Goal: Information Seeking & Learning: Understand process/instructions

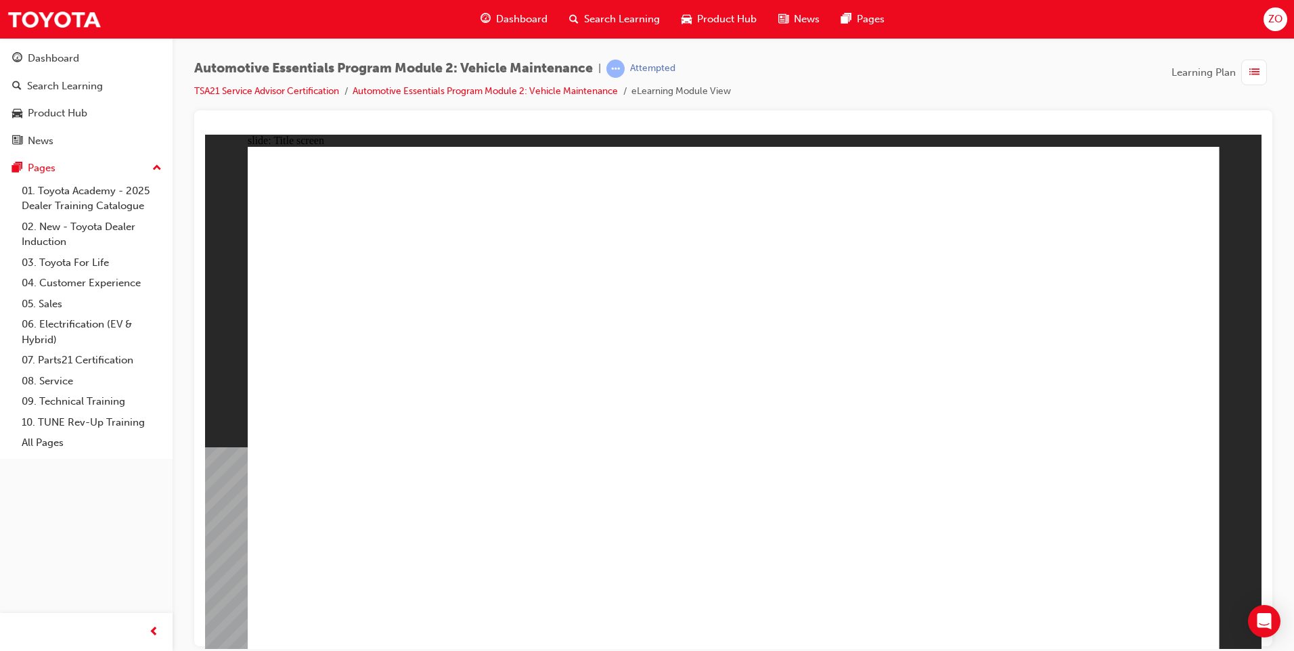
drag, startPoint x: 1147, startPoint y: 601, endPoint x: 1100, endPoint y: 609, distance: 48.0
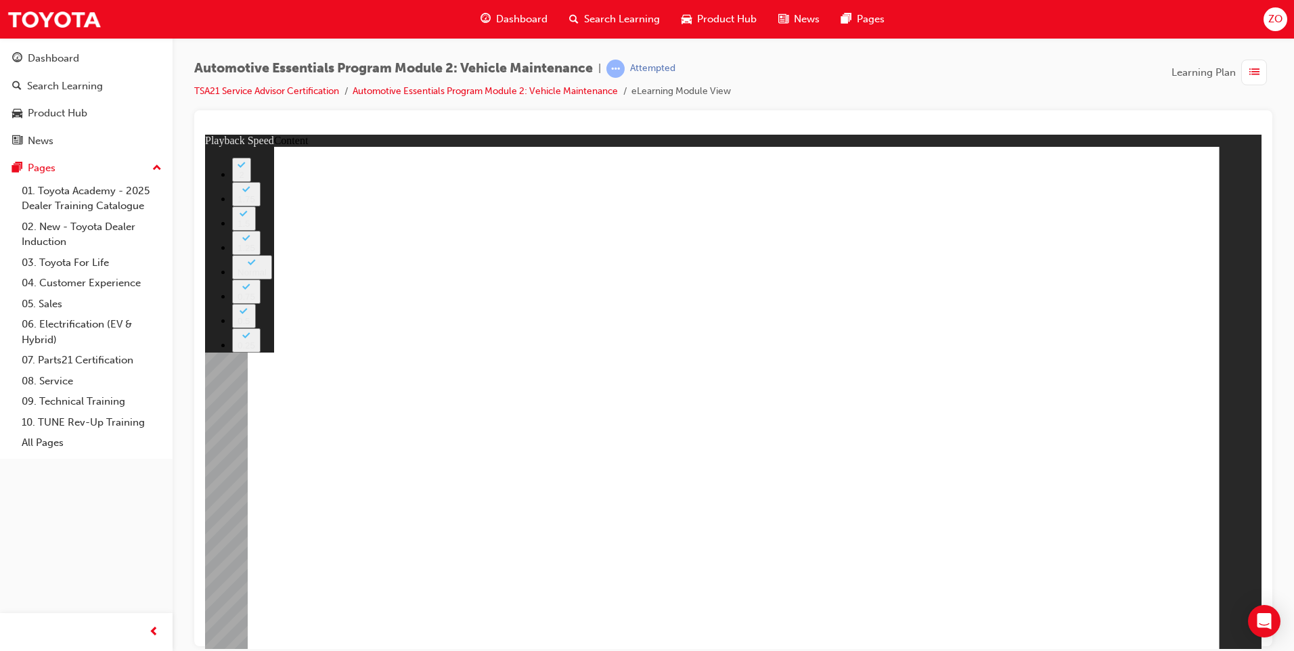
type input "33"
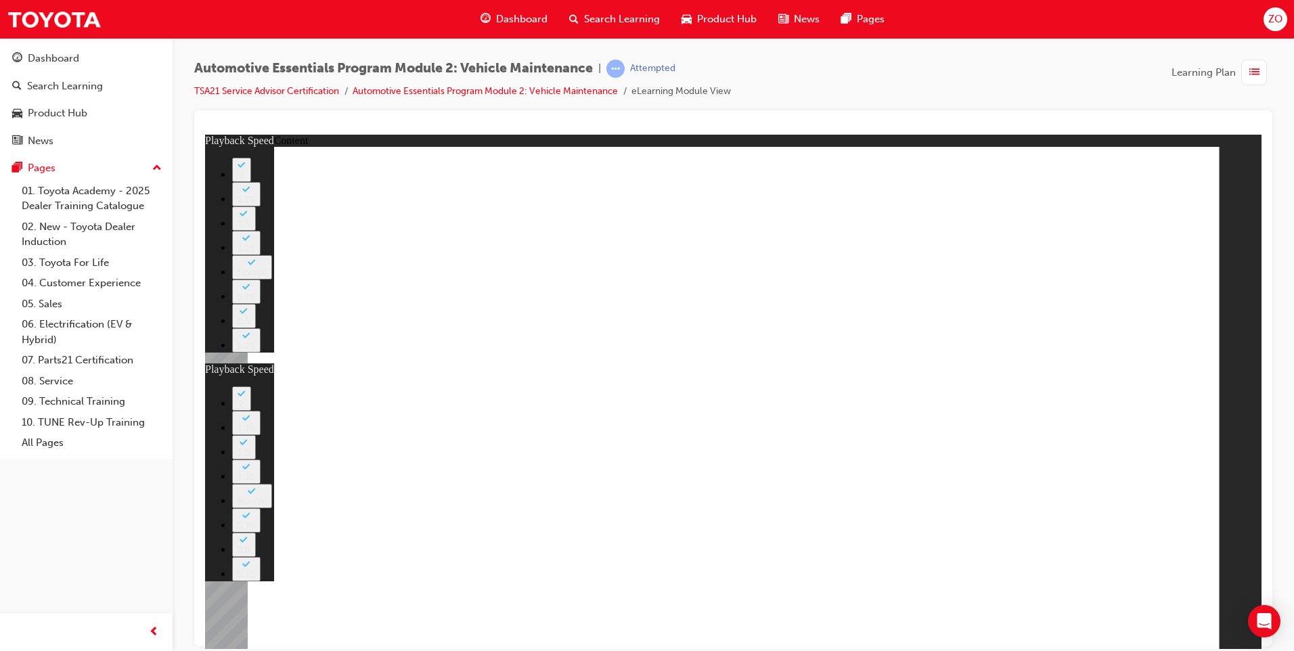
type input "32"
type input "33"
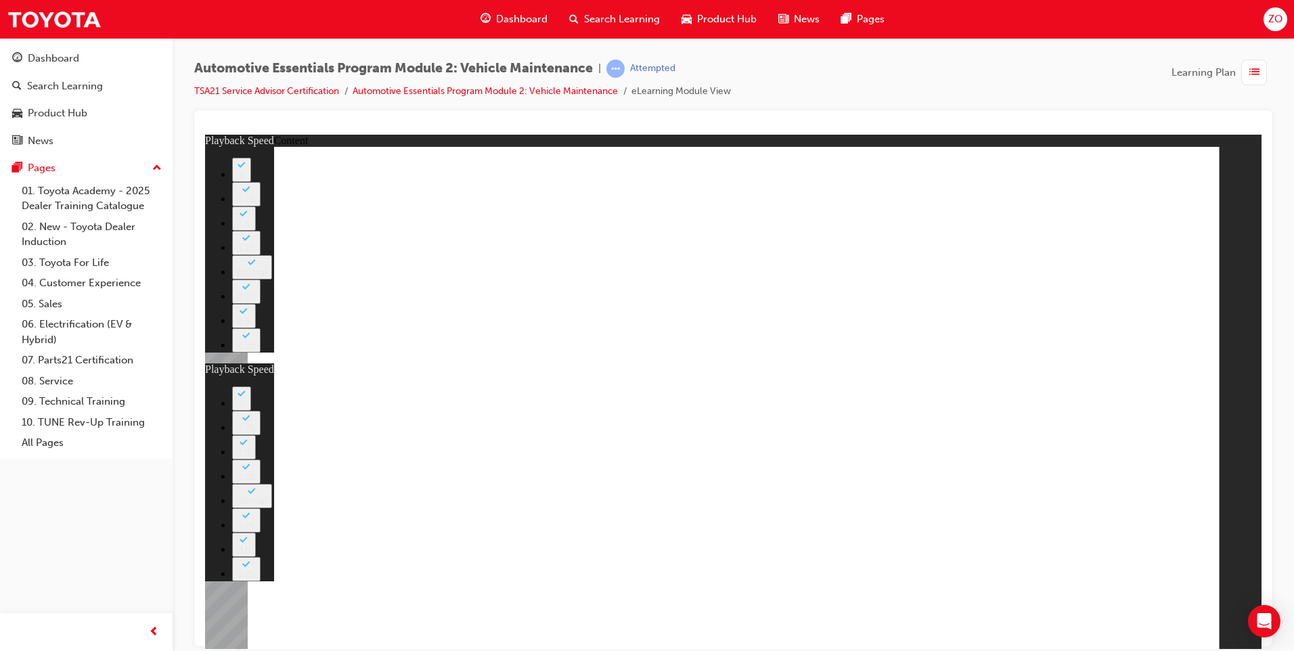
type input "32"
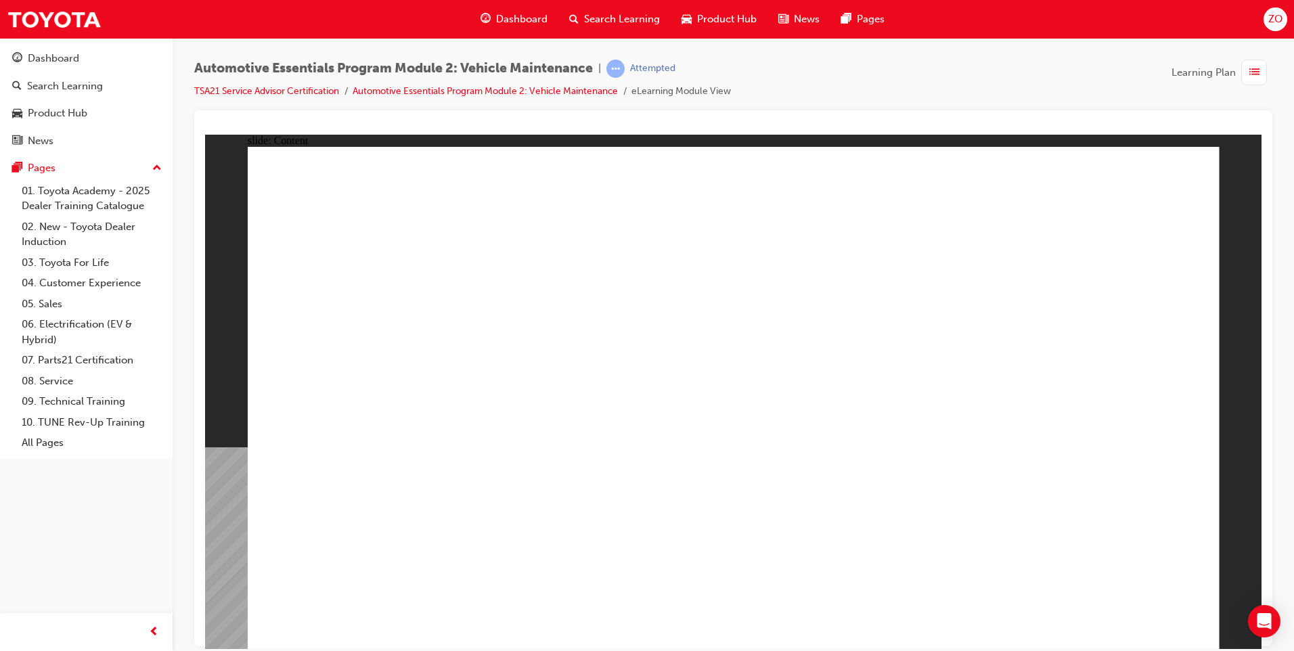
drag, startPoint x: 1185, startPoint y: 193, endPoint x: 1178, endPoint y: 179, distance: 16.0
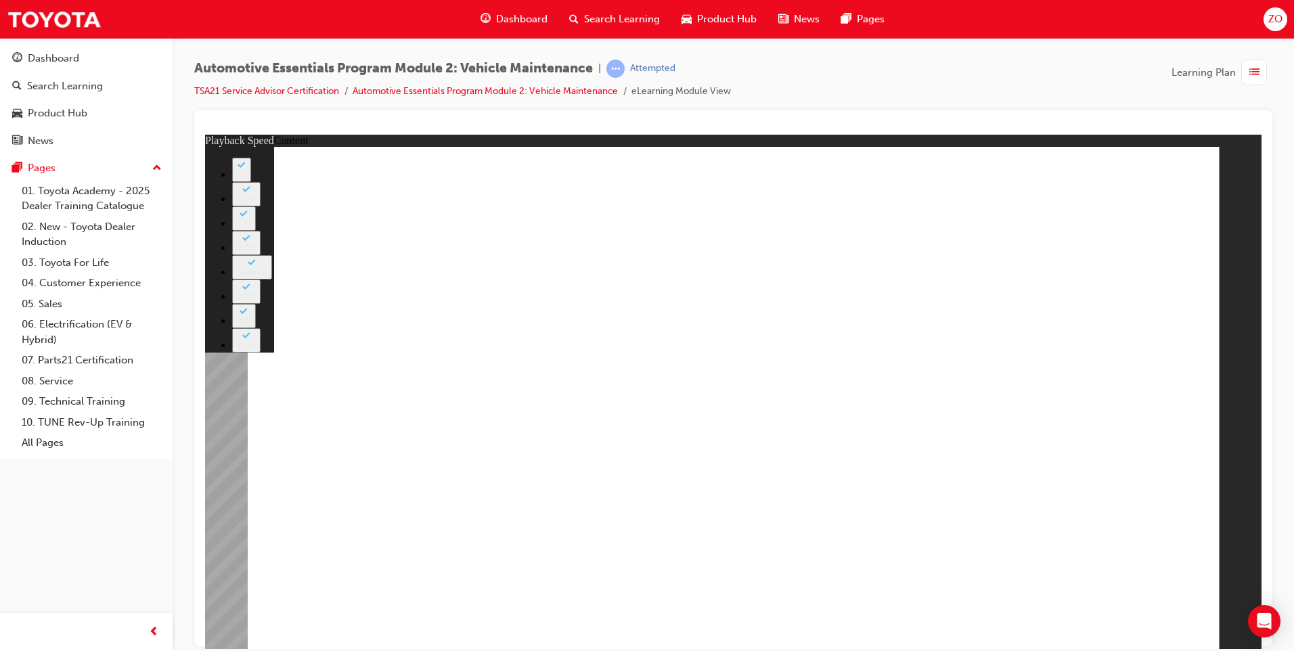
type input "6"
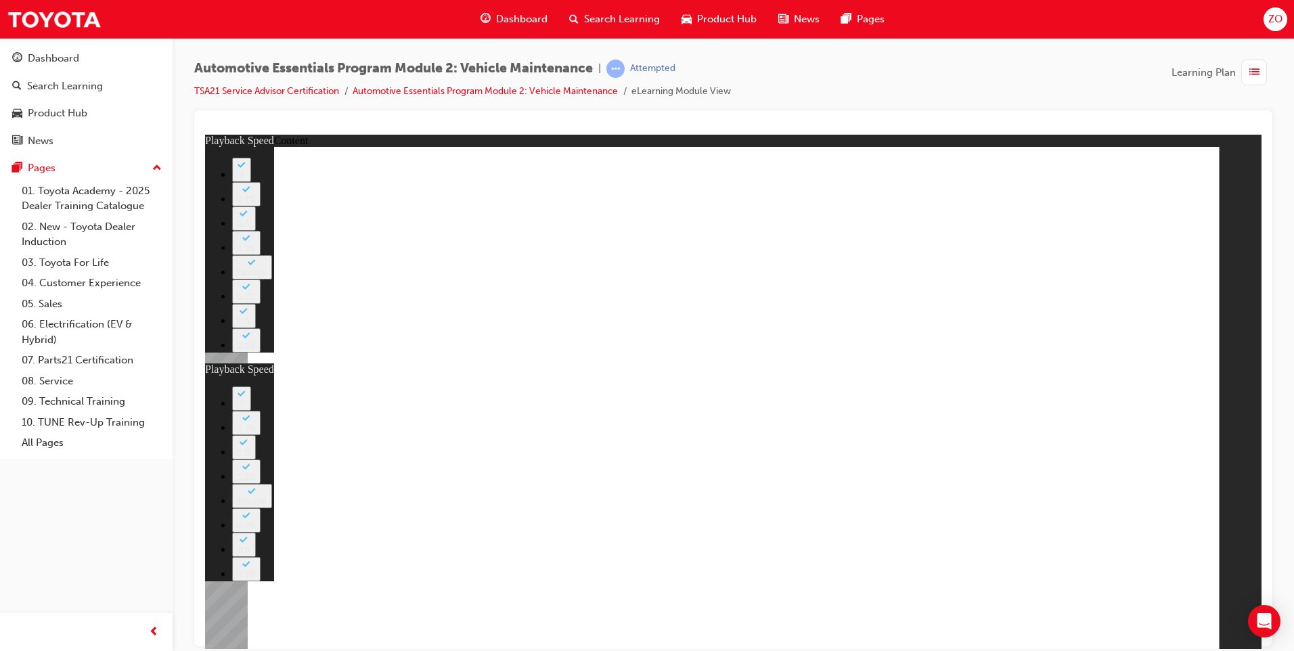
type input "20"
type input "6"
type input "20"
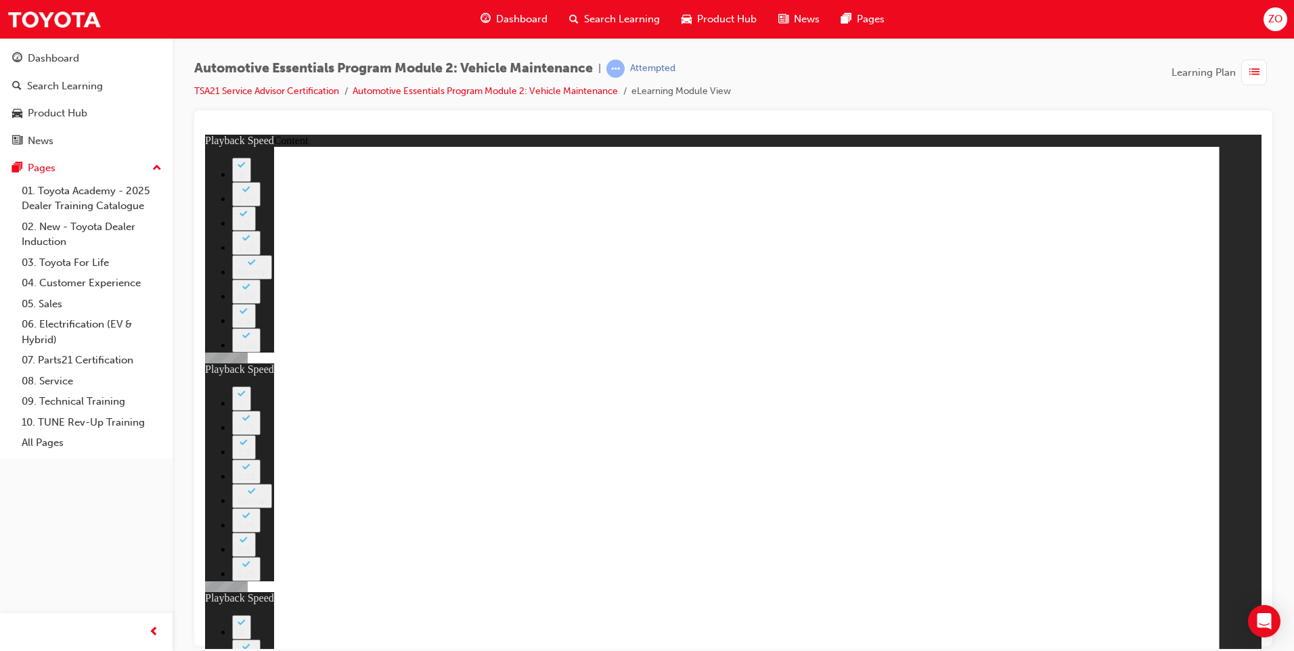
type input "10"
type input "6"
type input "20"
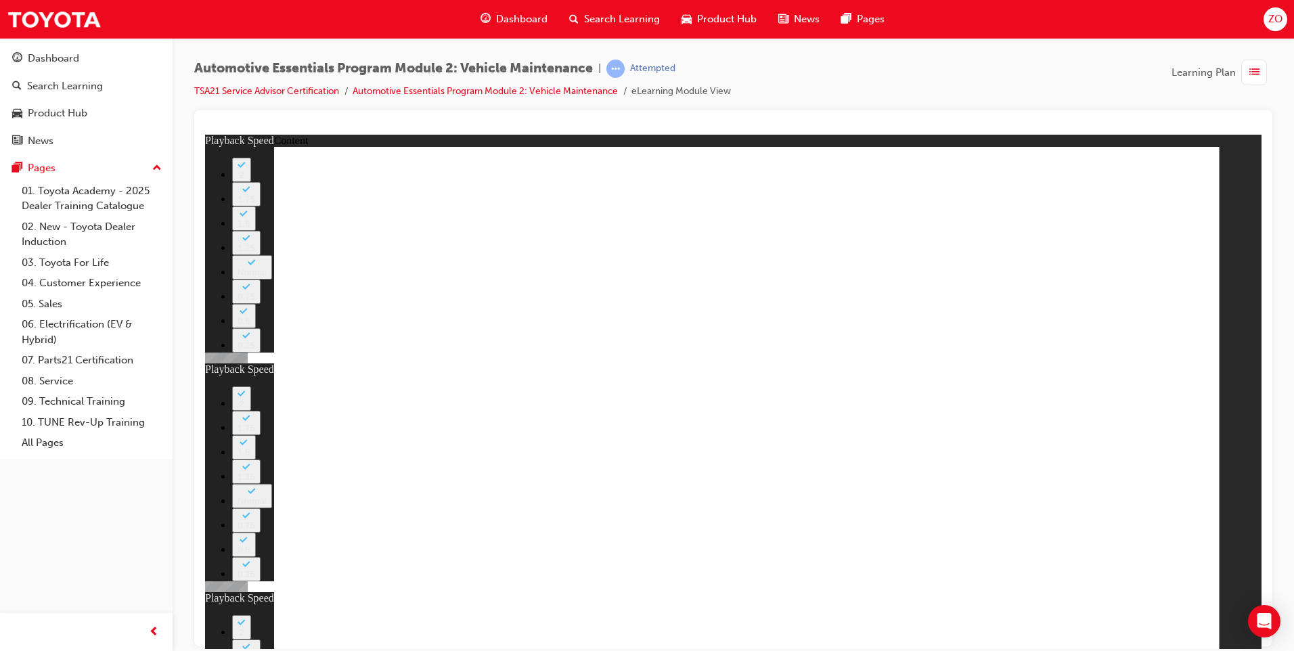
type input "10"
type input "54"
type input "6"
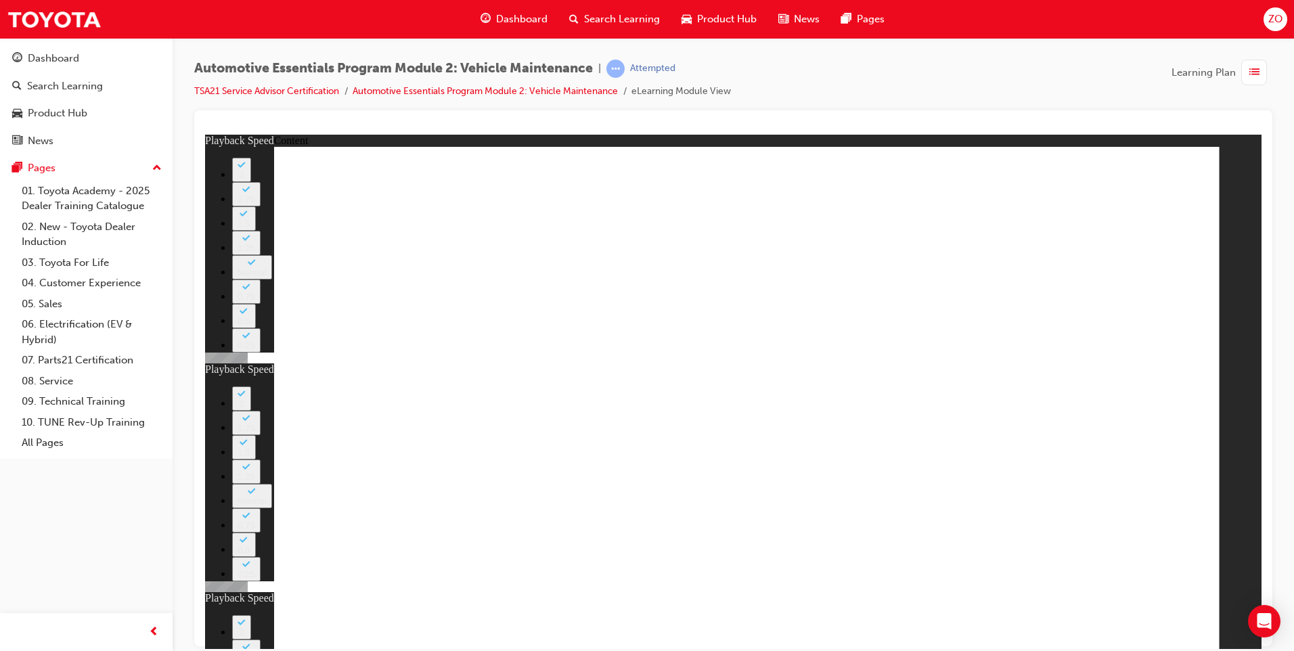
type input "20"
type input "10"
type input "11"
type input "6"
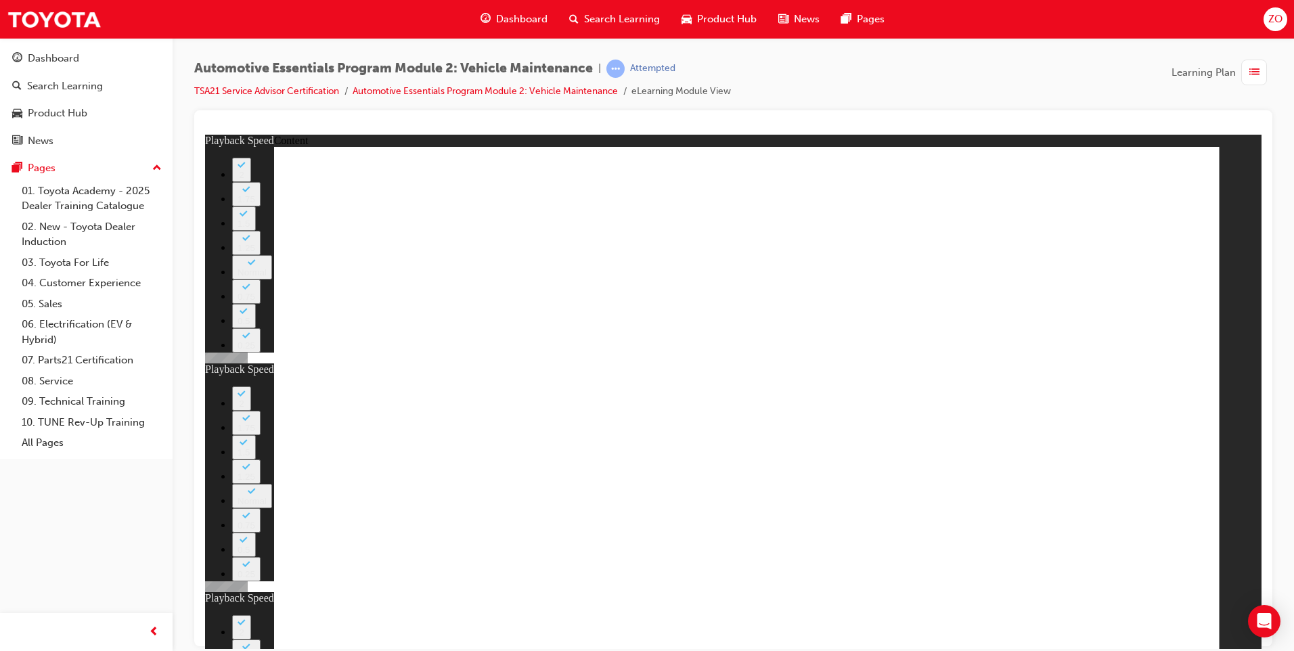
type input "20"
type input "10"
type input "54"
type input "11"
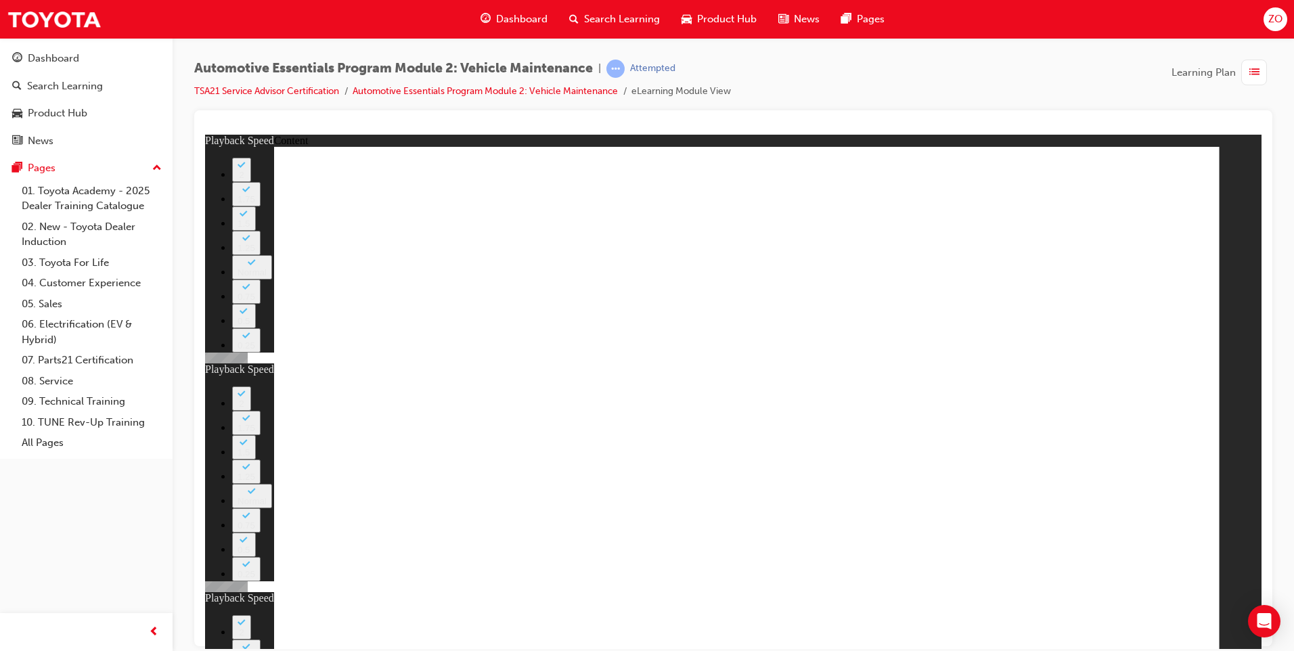
type input "6"
type input "20"
type input "10"
type input "54"
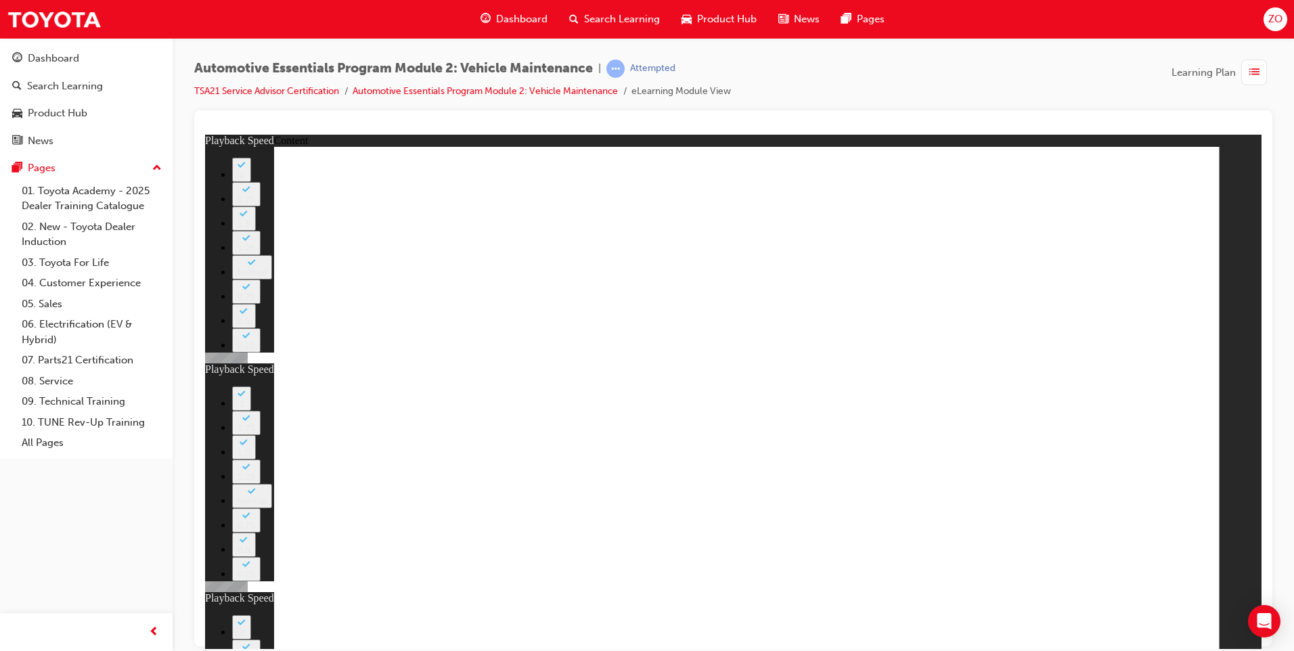
type input "11"
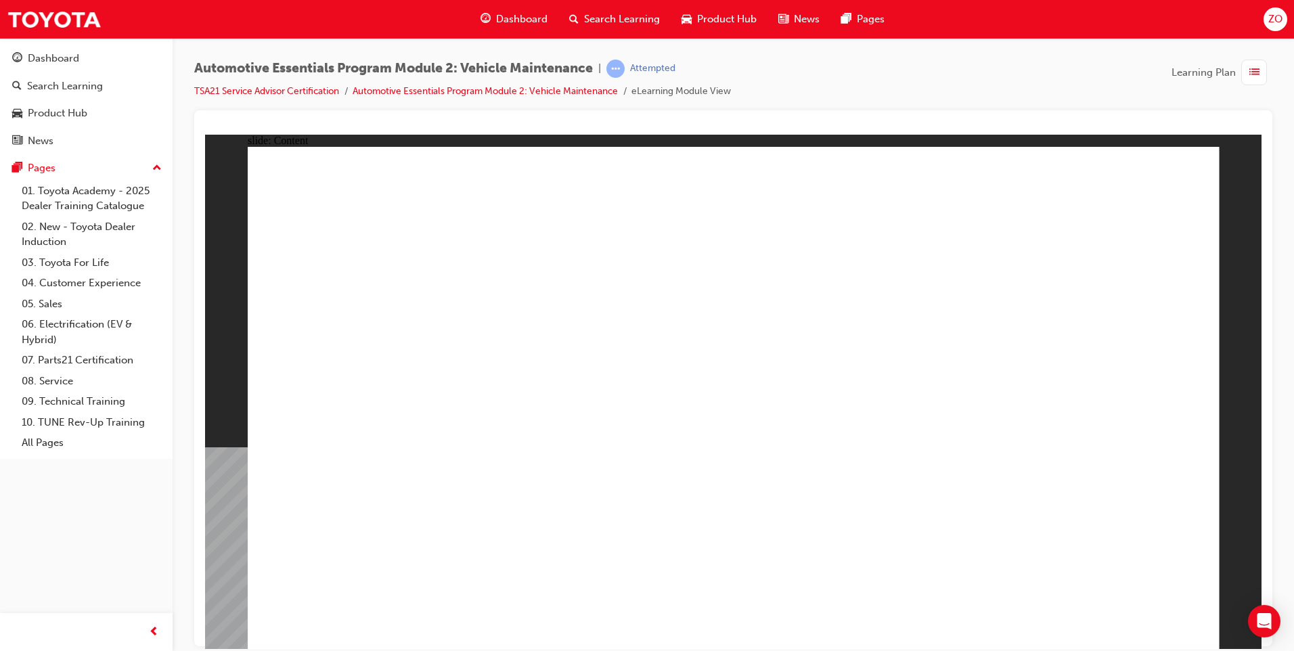
radio input "true"
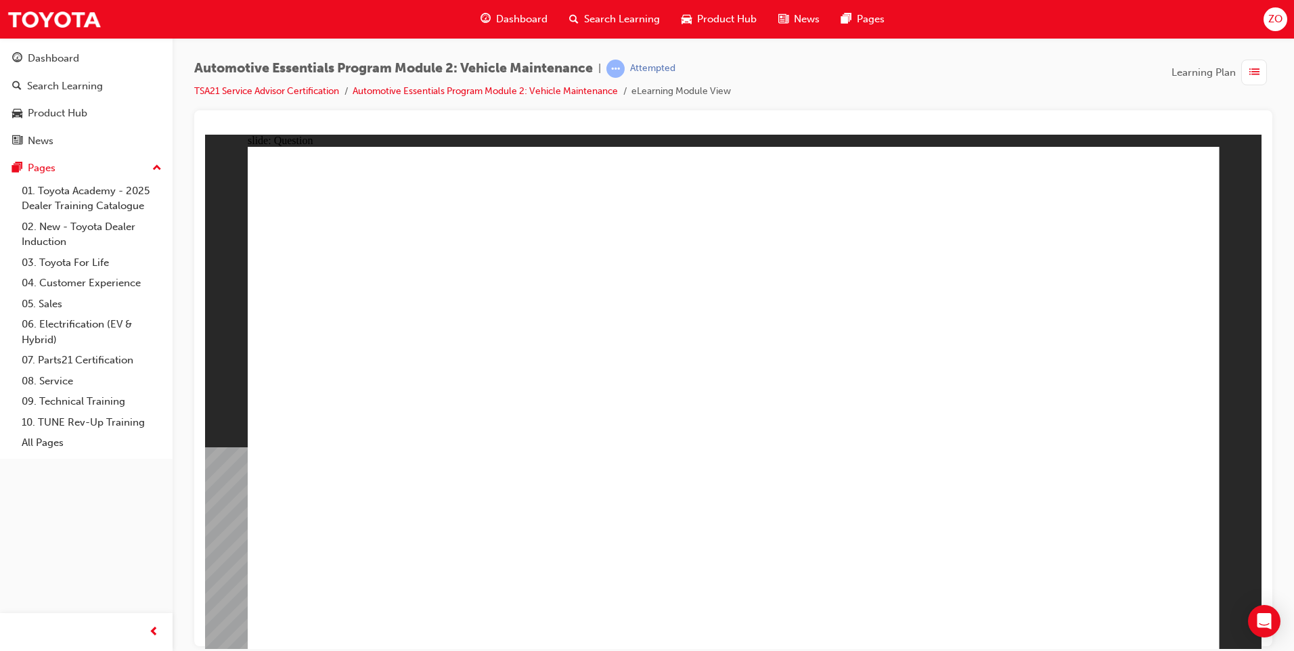
radio input "true"
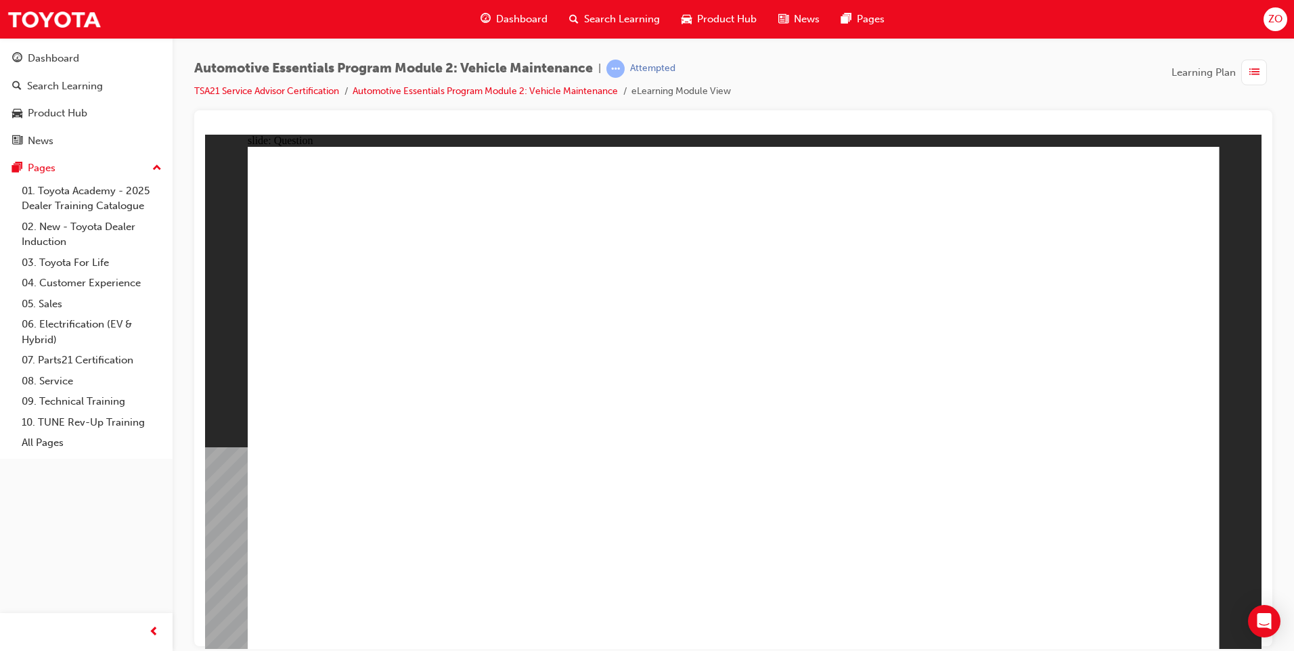
radio input "true"
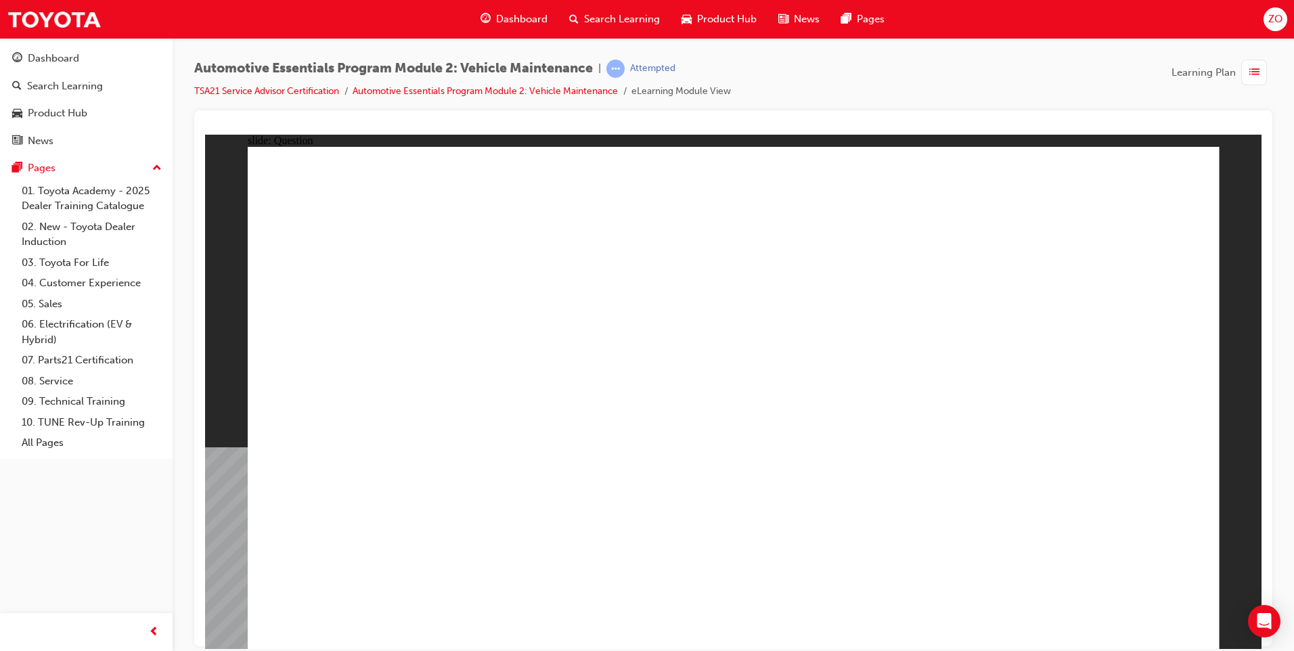
radio input "true"
